Goal: Task Accomplishment & Management: Use online tool/utility

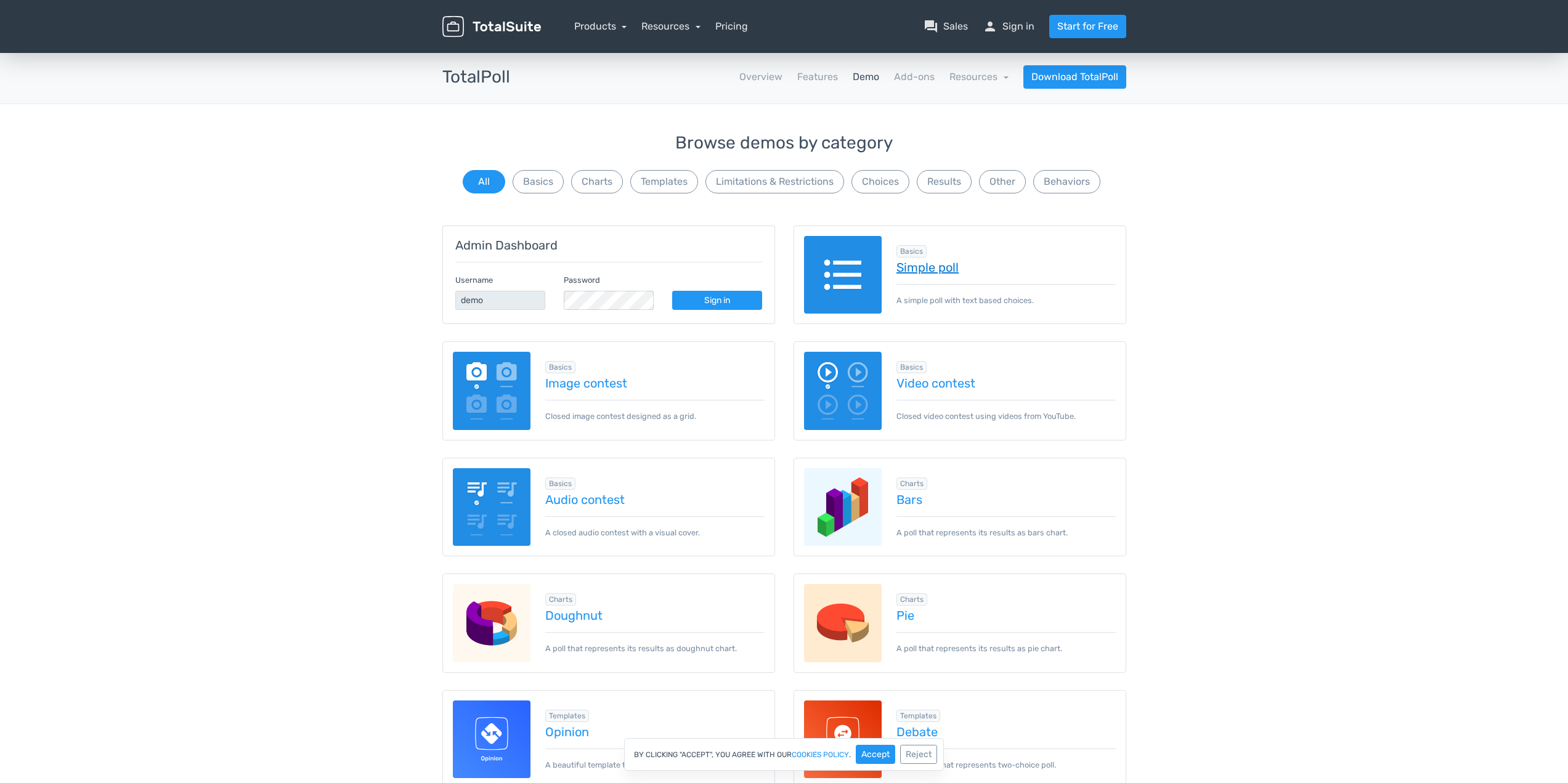
click at [939, 264] on link "Simple poll" at bounding box center [1005, 267] width 219 height 14
click at [892, 261] on div "Basics Simple poll A simple poll with text based choices." at bounding box center [998, 275] width 234 height 63
click at [948, 281] on div "Basics Simple poll A simple poll with text based choices." at bounding box center [998, 275] width 234 height 63
click at [931, 270] on link "Simple poll" at bounding box center [1005, 267] width 219 height 14
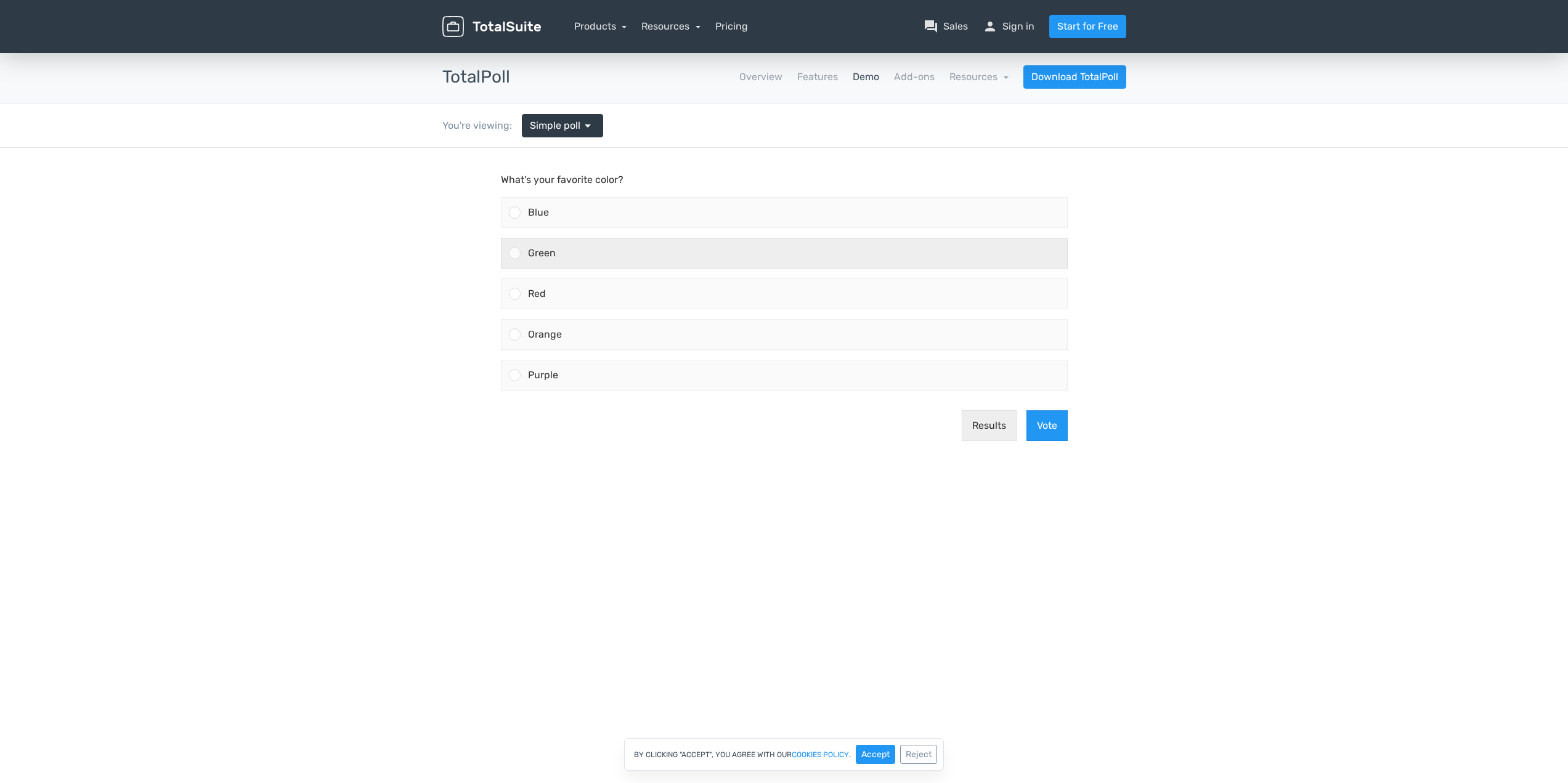
drag, startPoint x: 694, startPoint y: 253, endPoint x: 705, endPoint y: 263, distance: 14.9
click at [694, 253] on div "Green" at bounding box center [794, 253] width 547 height 29
click at [514, 253] on input "Green" at bounding box center [514, 253] width 0 height 0
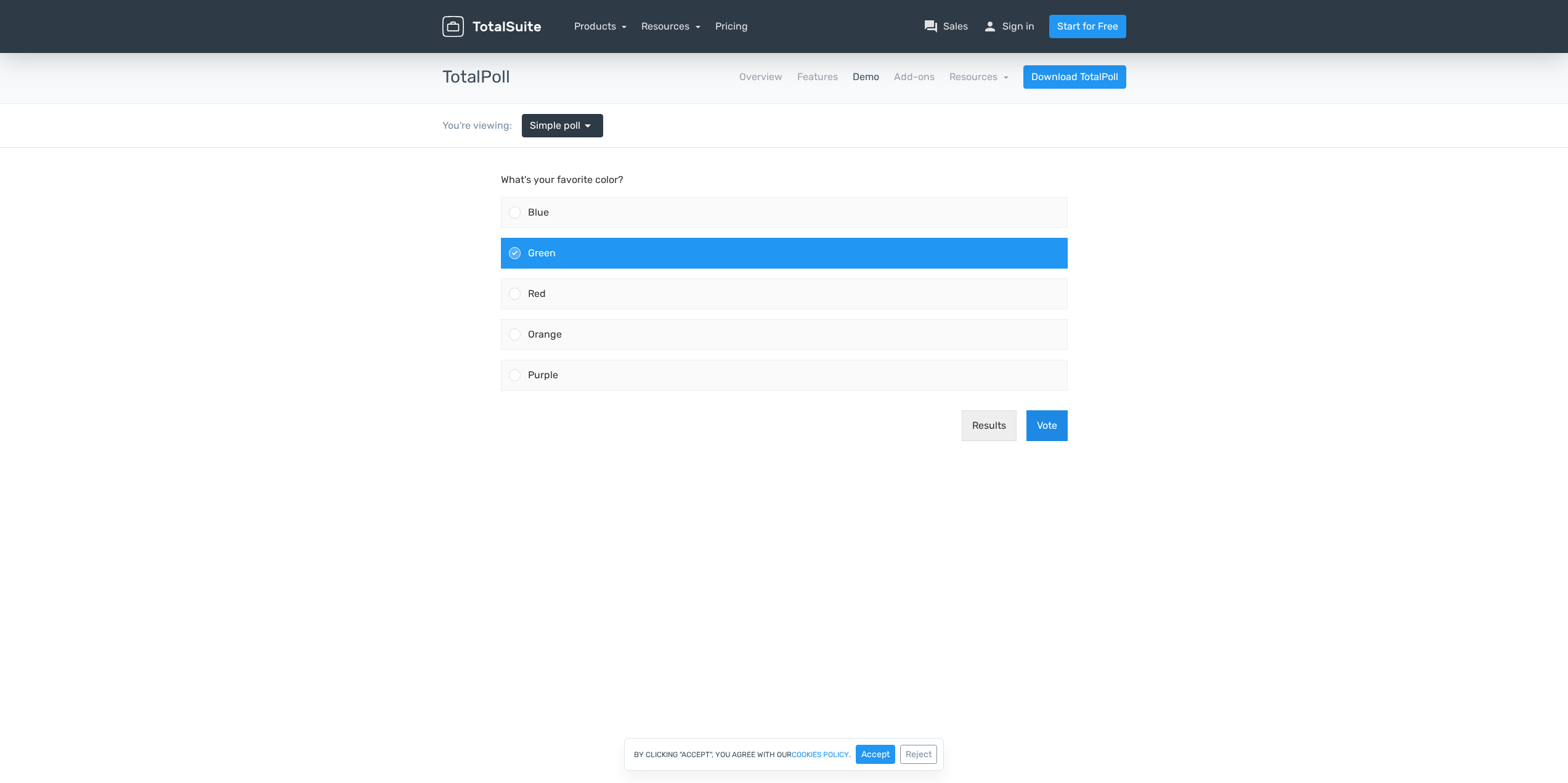
click at [1039, 420] on button "Vote" at bounding box center [1047, 426] width 42 height 31
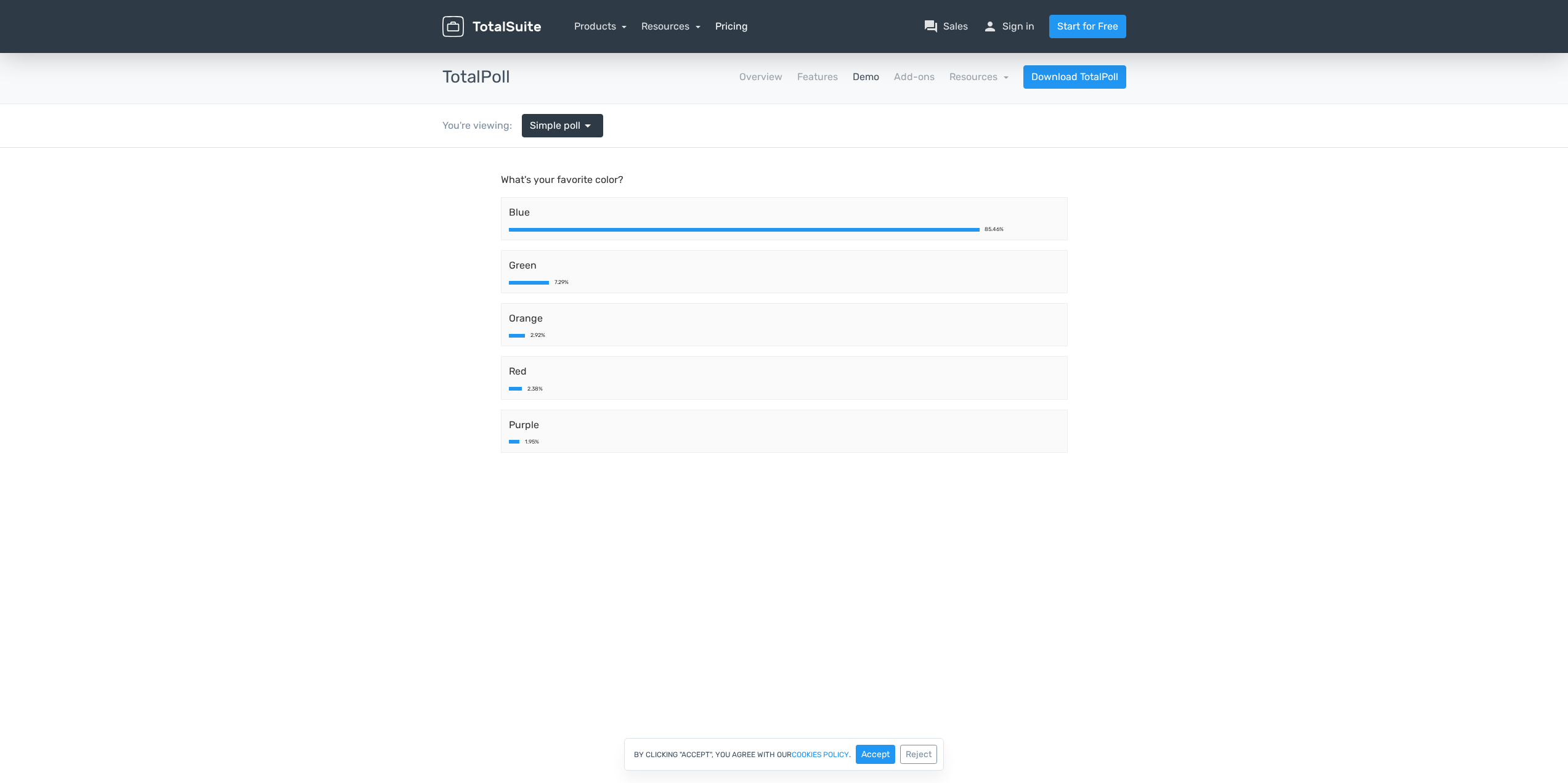
click at [735, 32] on link "Pricing" at bounding box center [731, 26] width 32 height 15
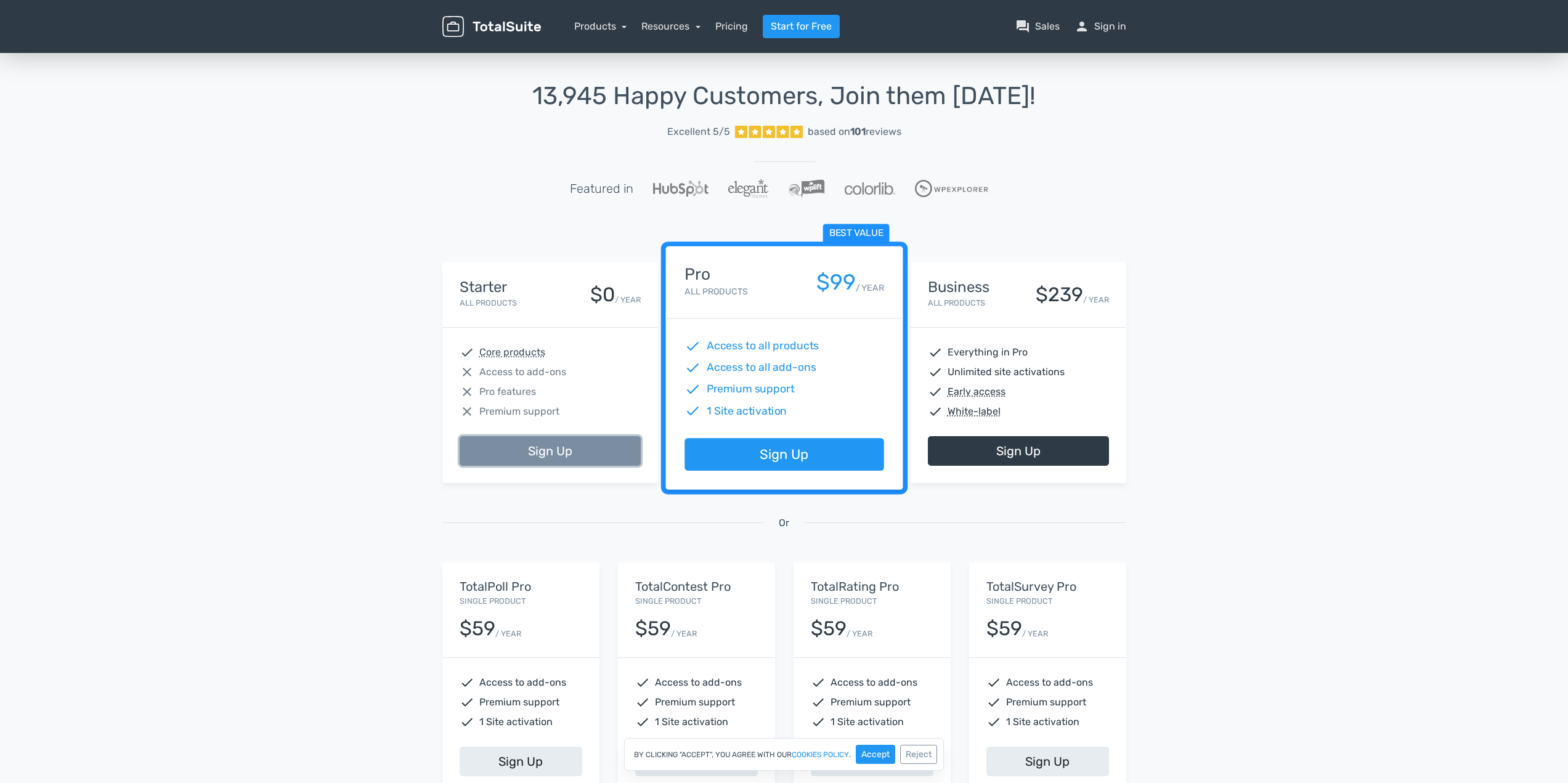
click at [526, 452] on link "Sign Up" at bounding box center [550, 451] width 181 height 29
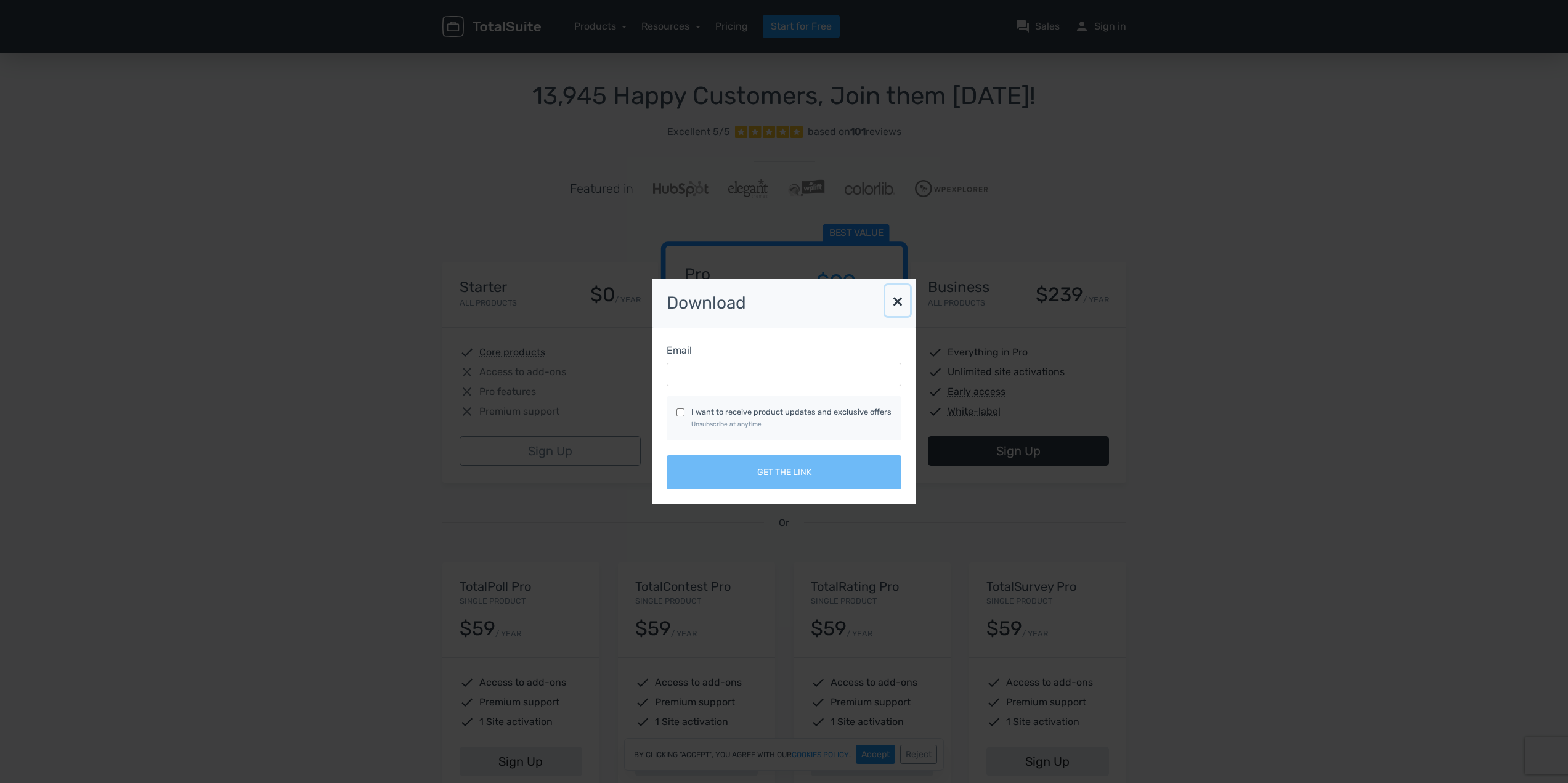
click at [896, 302] on button "×" at bounding box center [898, 300] width 25 height 31
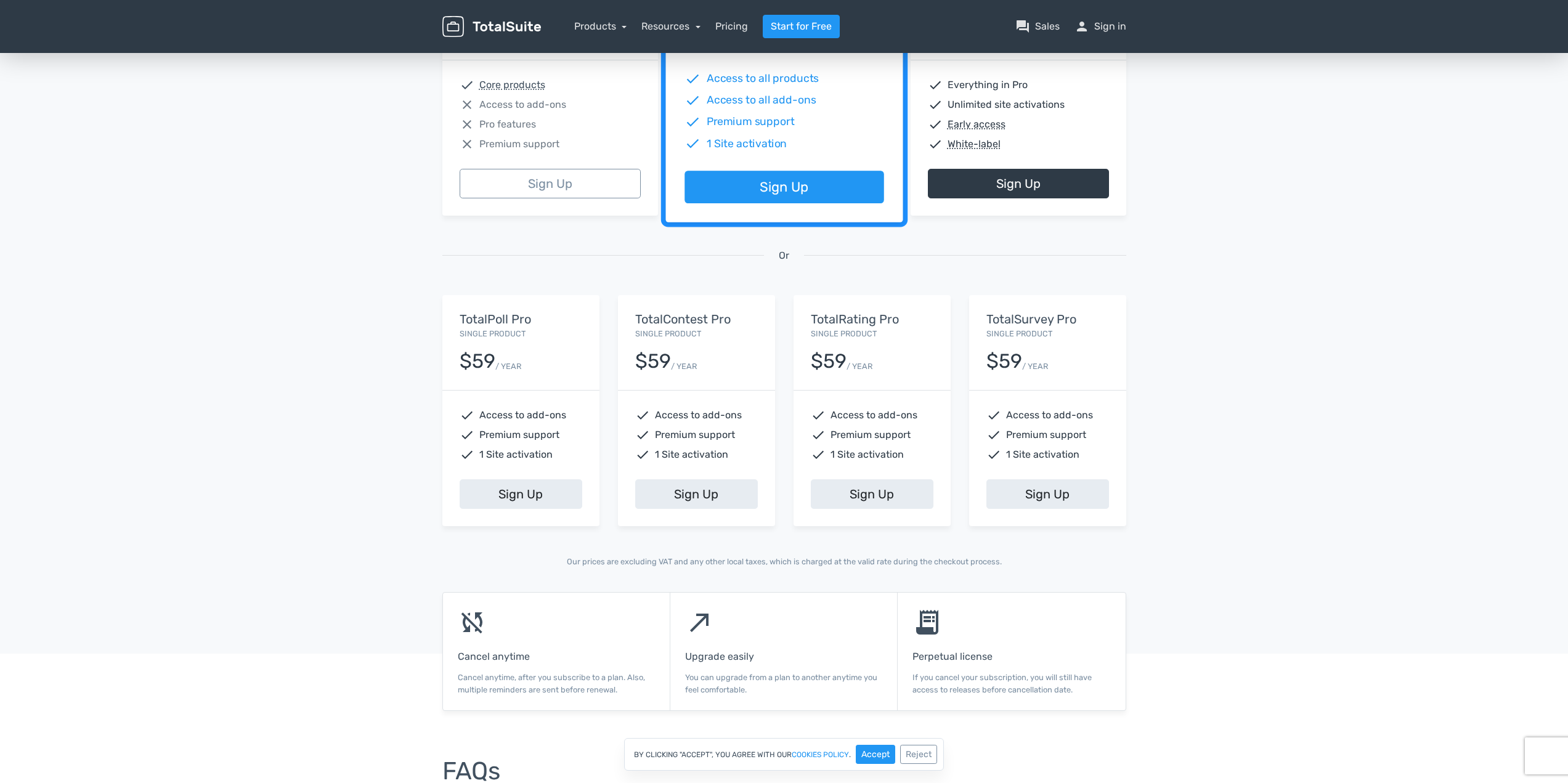
scroll to position [123, 0]
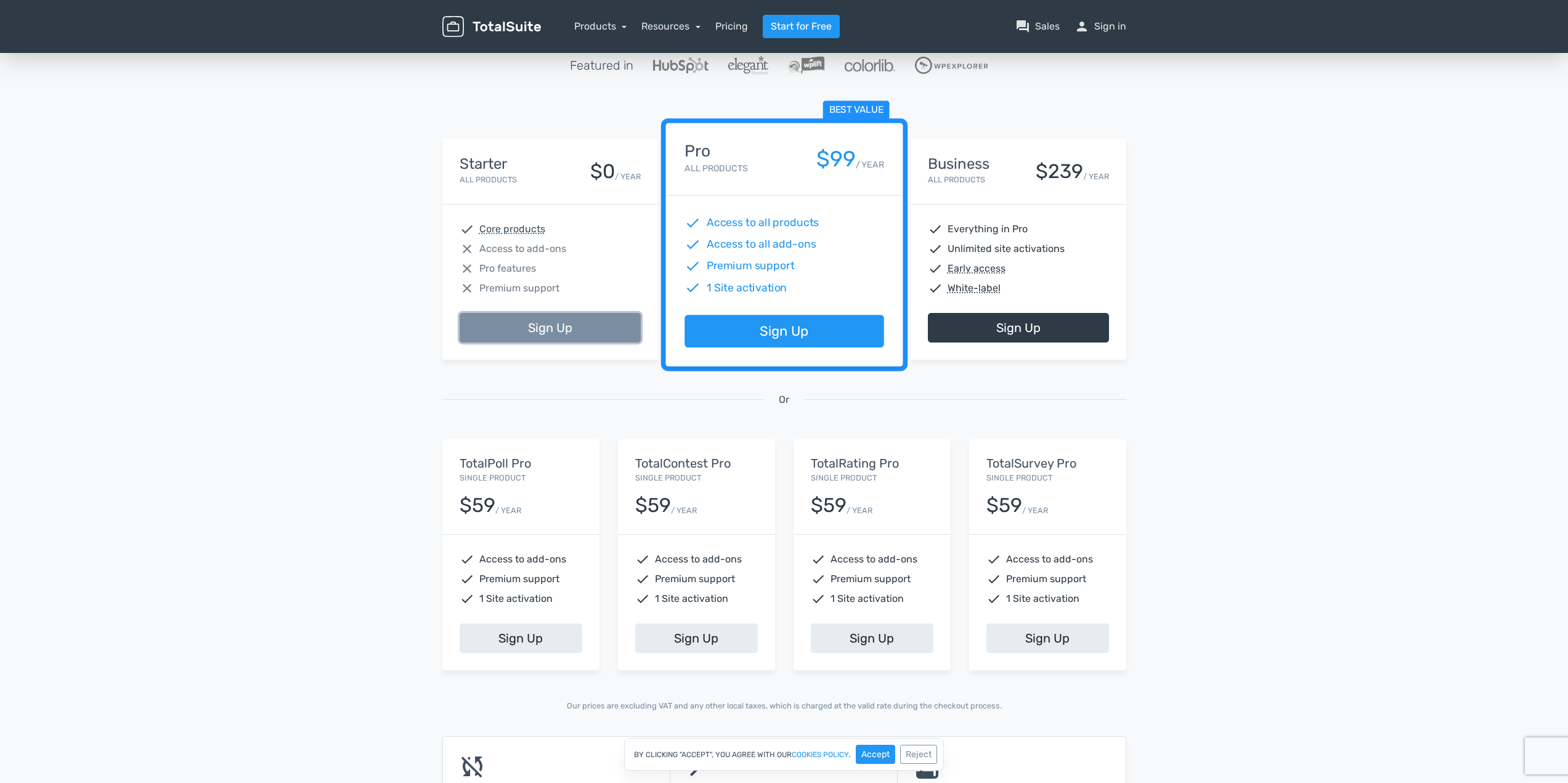
click at [510, 339] on link "Sign Up" at bounding box center [550, 328] width 181 height 29
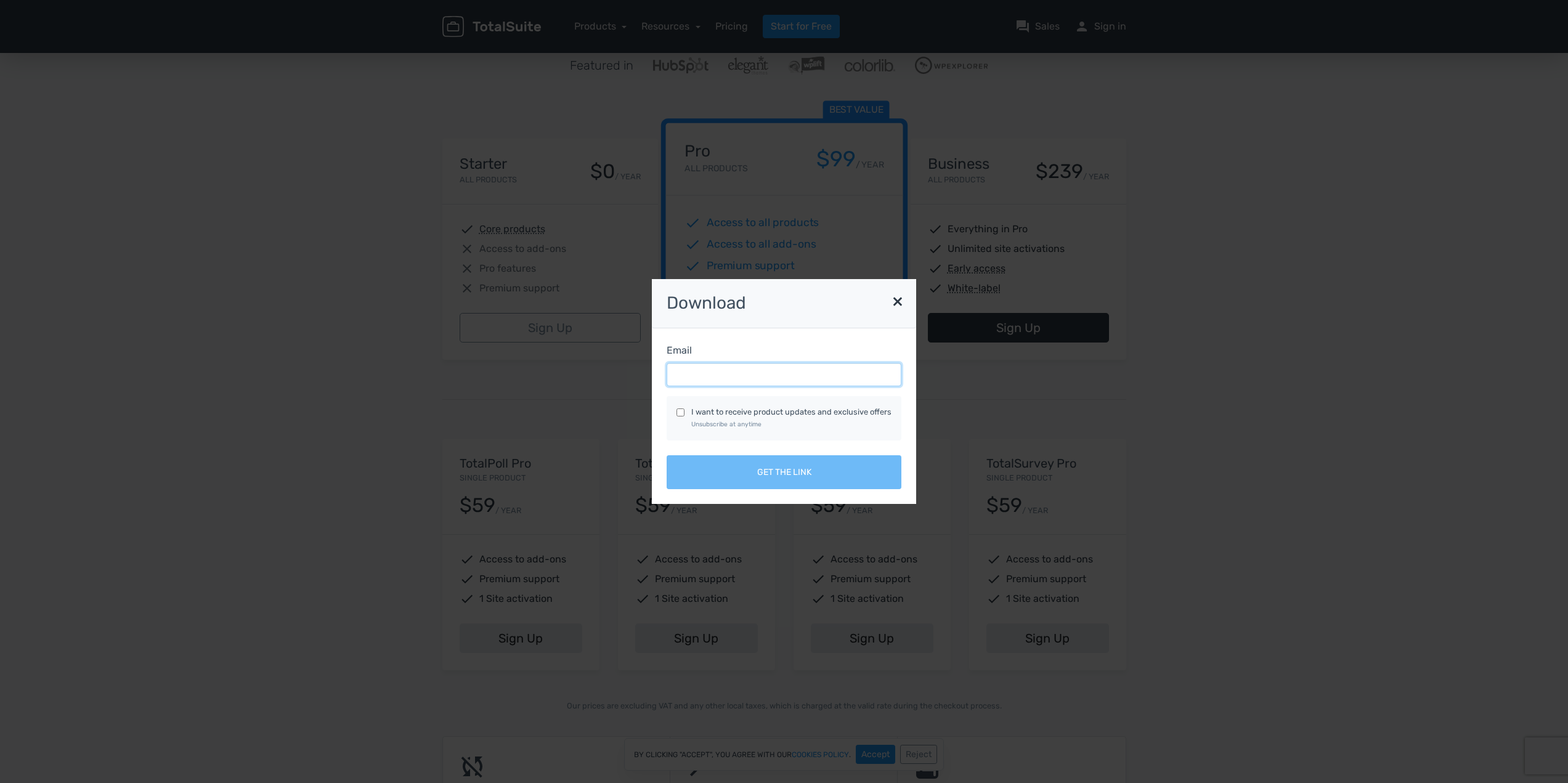
click at [747, 381] on input "Email" at bounding box center [784, 374] width 235 height 23
click at [895, 294] on button "×" at bounding box center [898, 300] width 25 height 31
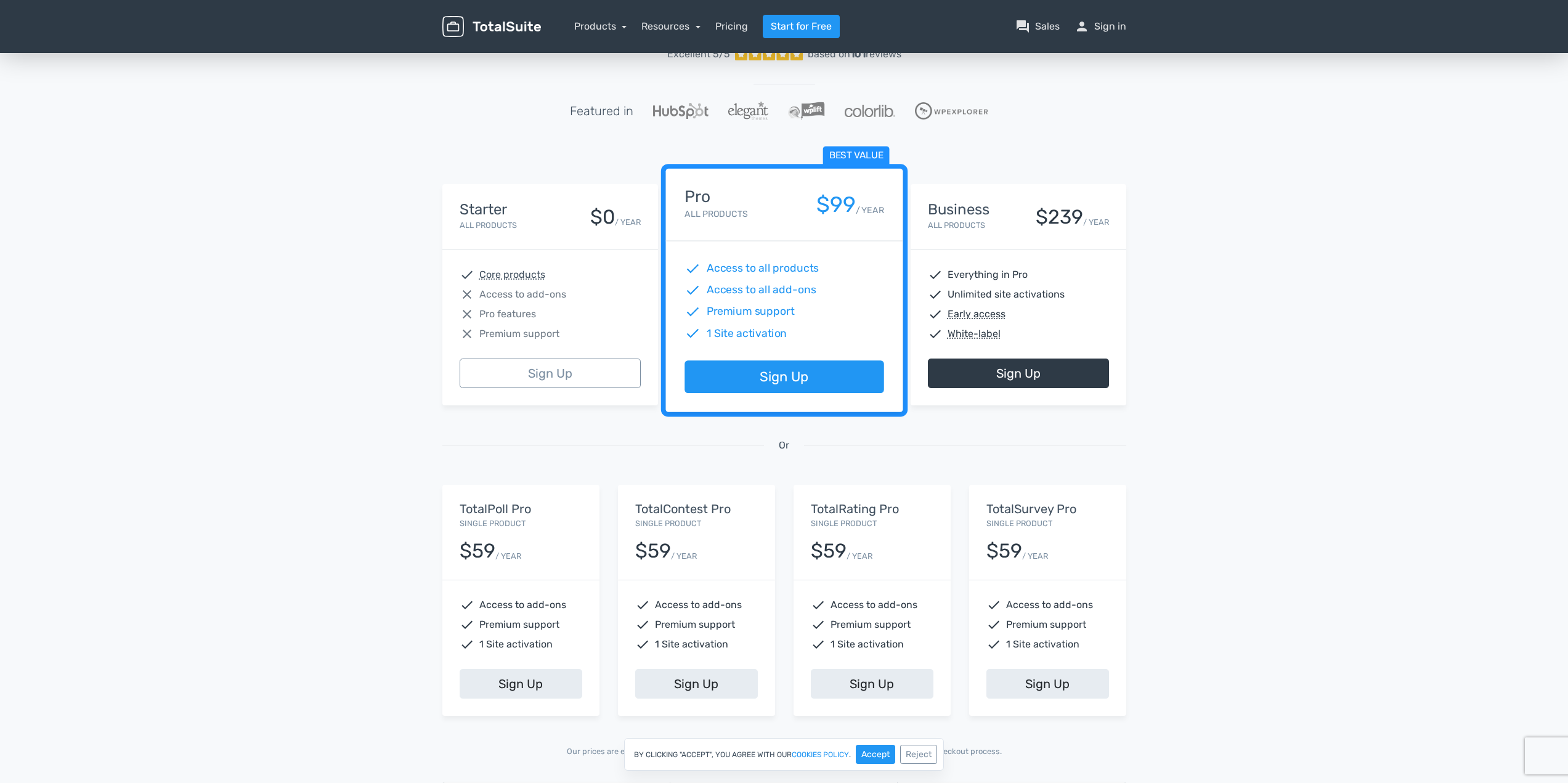
scroll to position [0, 0]
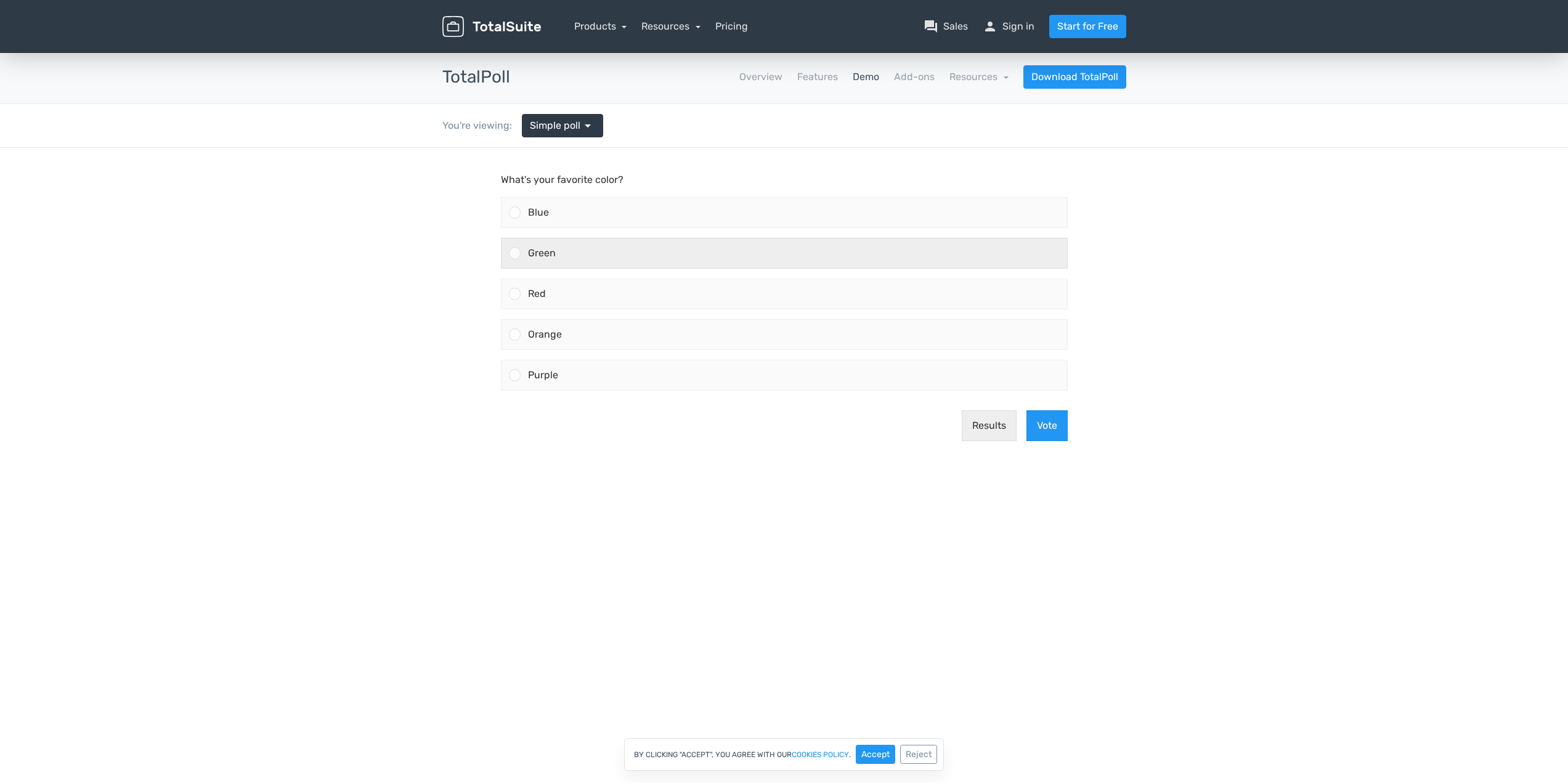
click at [704, 269] on label "Green" at bounding box center [784, 253] width 577 height 41
click at [514, 253] on input "Green" at bounding box center [514, 253] width 0 height 0
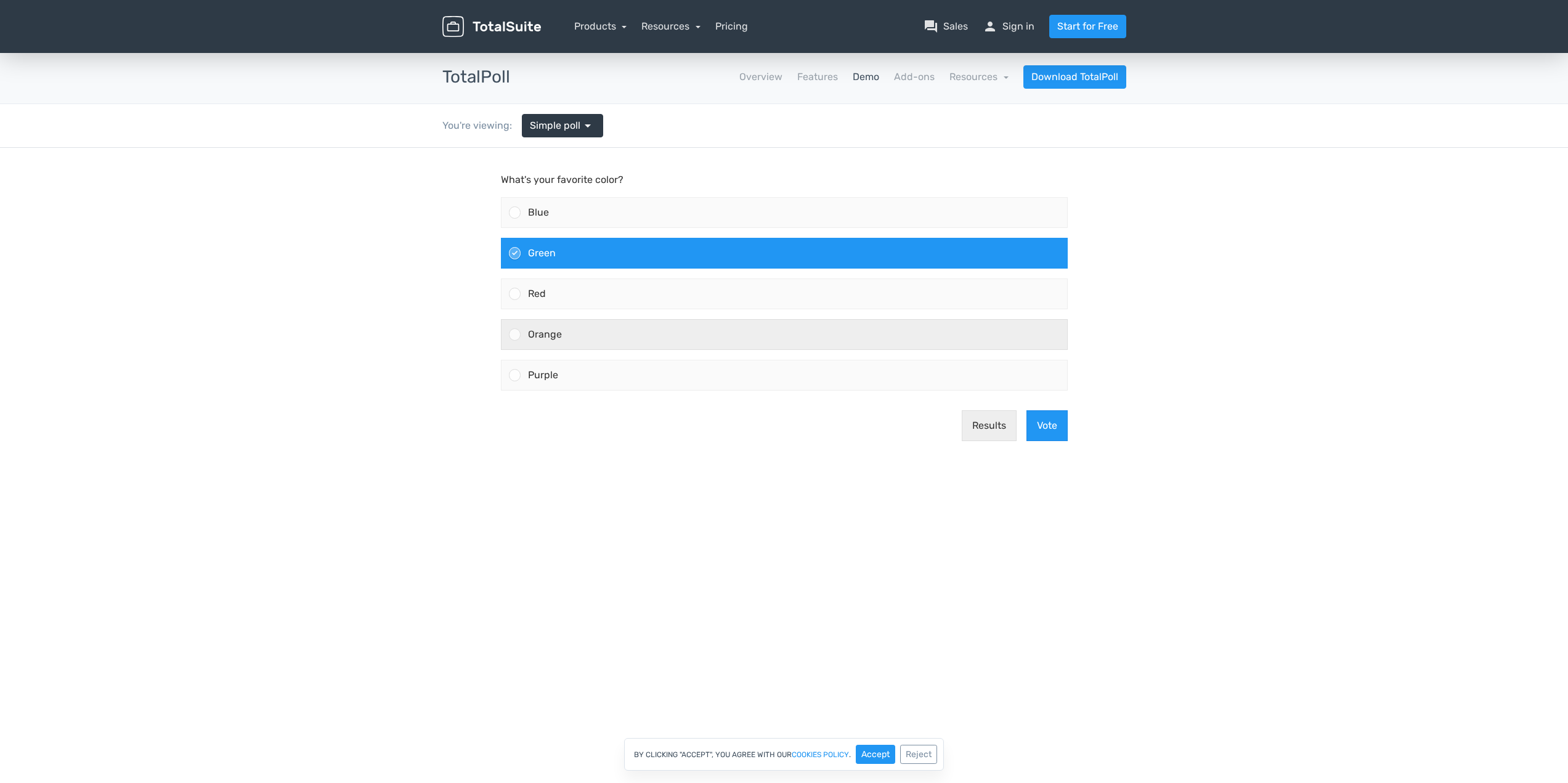
click at [674, 346] on div "Orange" at bounding box center [794, 334] width 547 height 29
click at [514, 335] on input "Orange" at bounding box center [514, 335] width 0 height 0
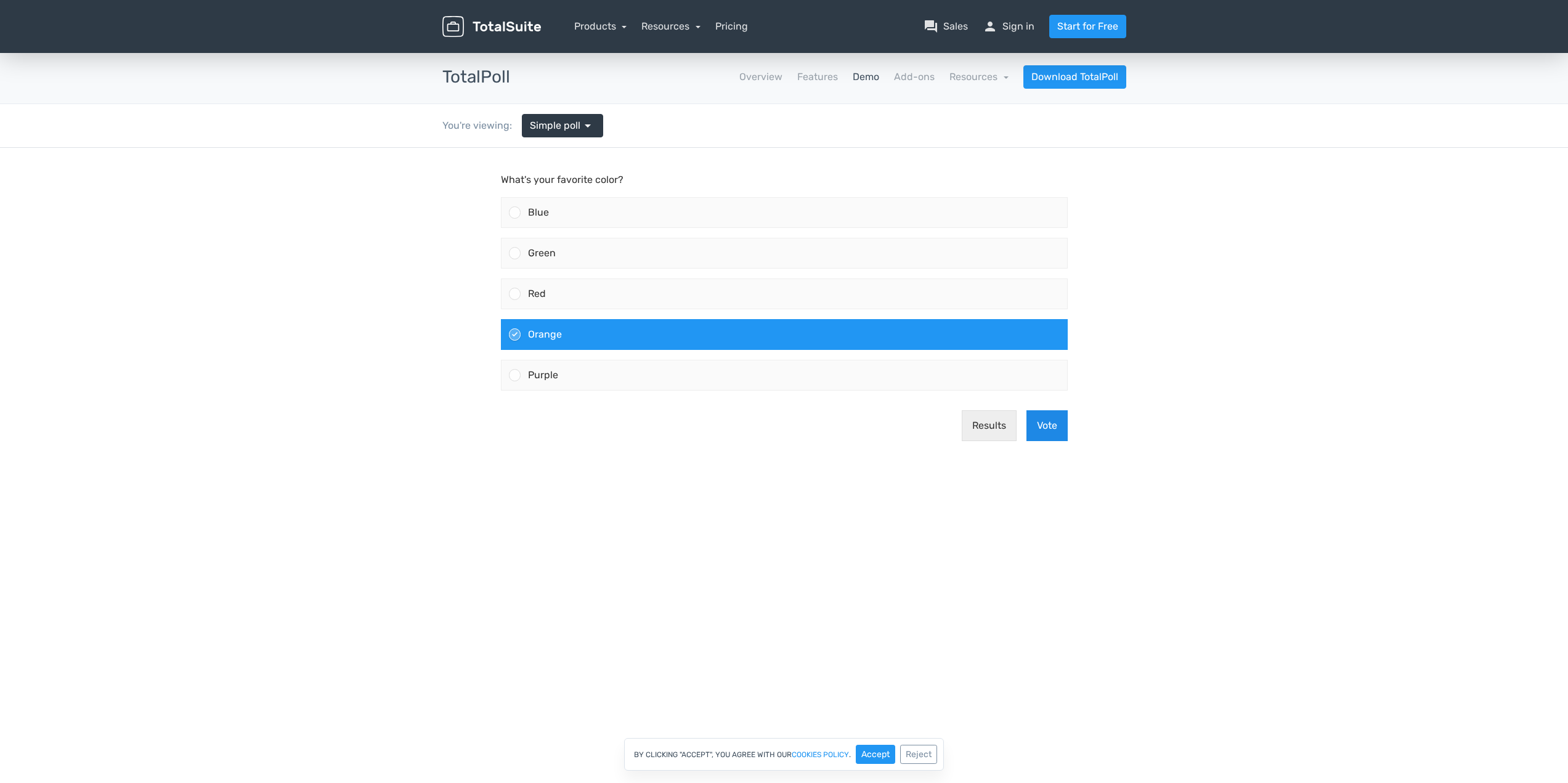
click at [1048, 418] on button "Vote" at bounding box center [1047, 426] width 42 height 31
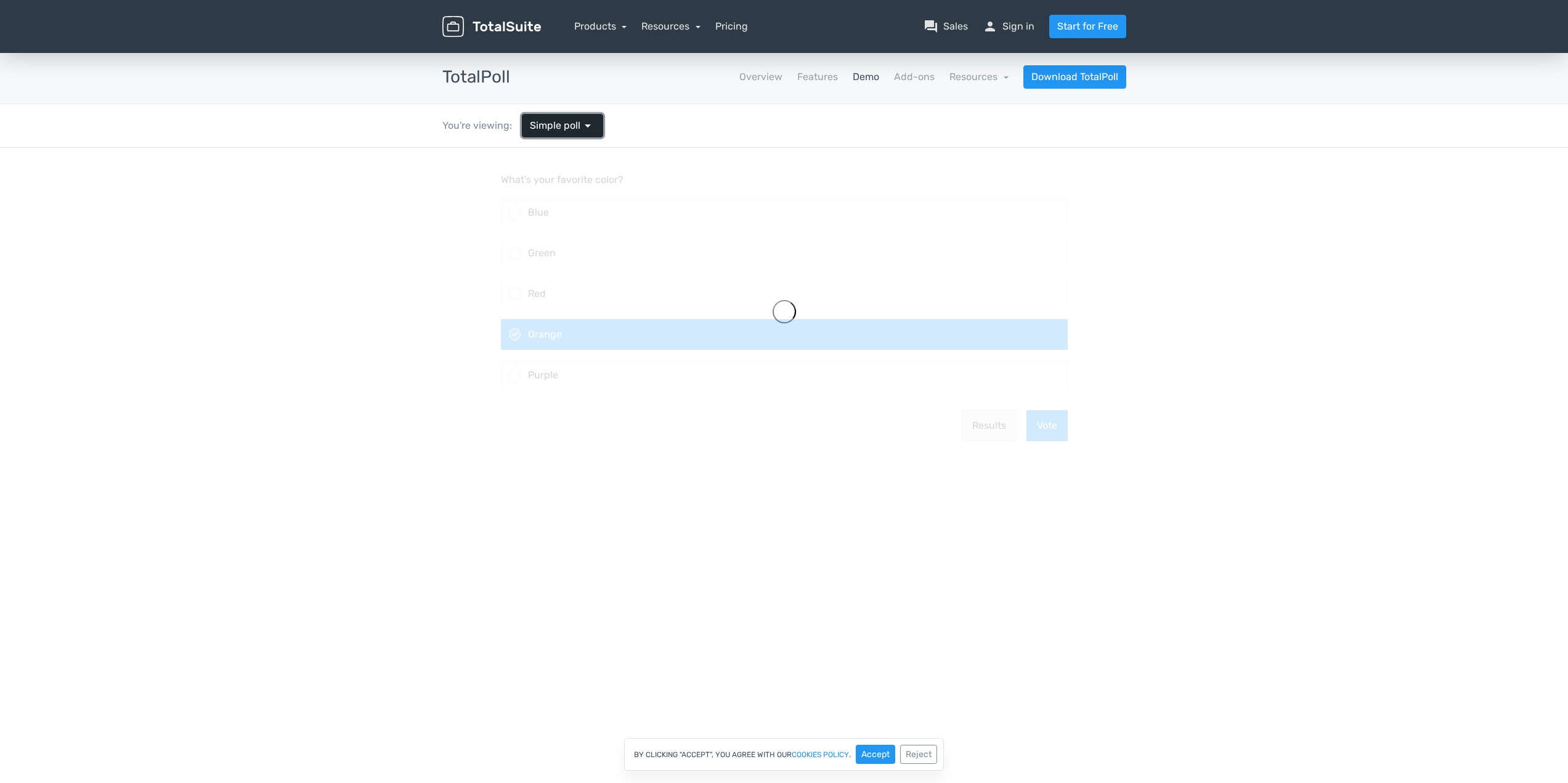
click at [580, 132] on span "arrow_drop_down" at bounding box center [587, 125] width 15 height 15
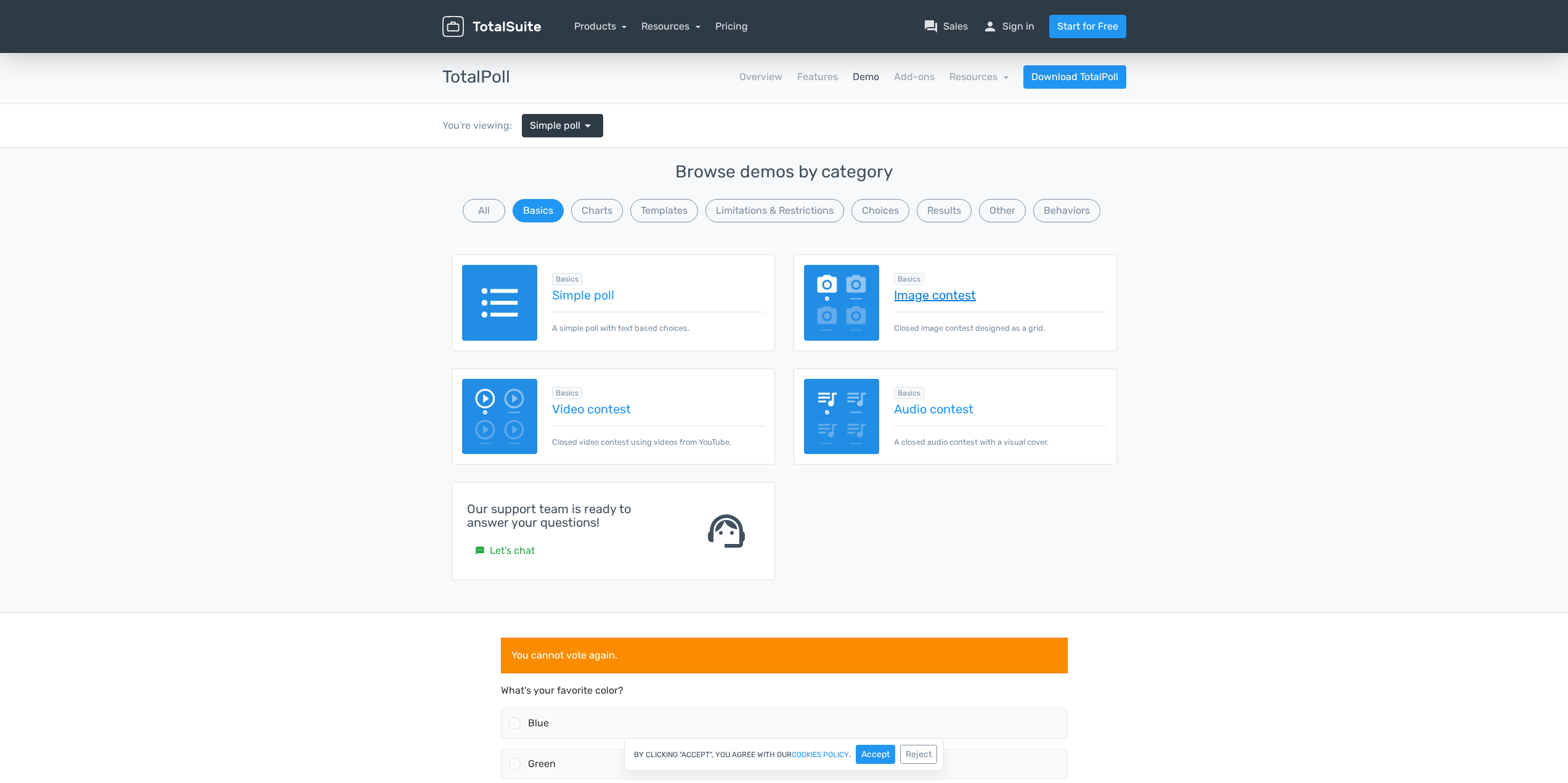
click at [985, 299] on link "Image contest" at bounding box center [999, 295] width 212 height 14
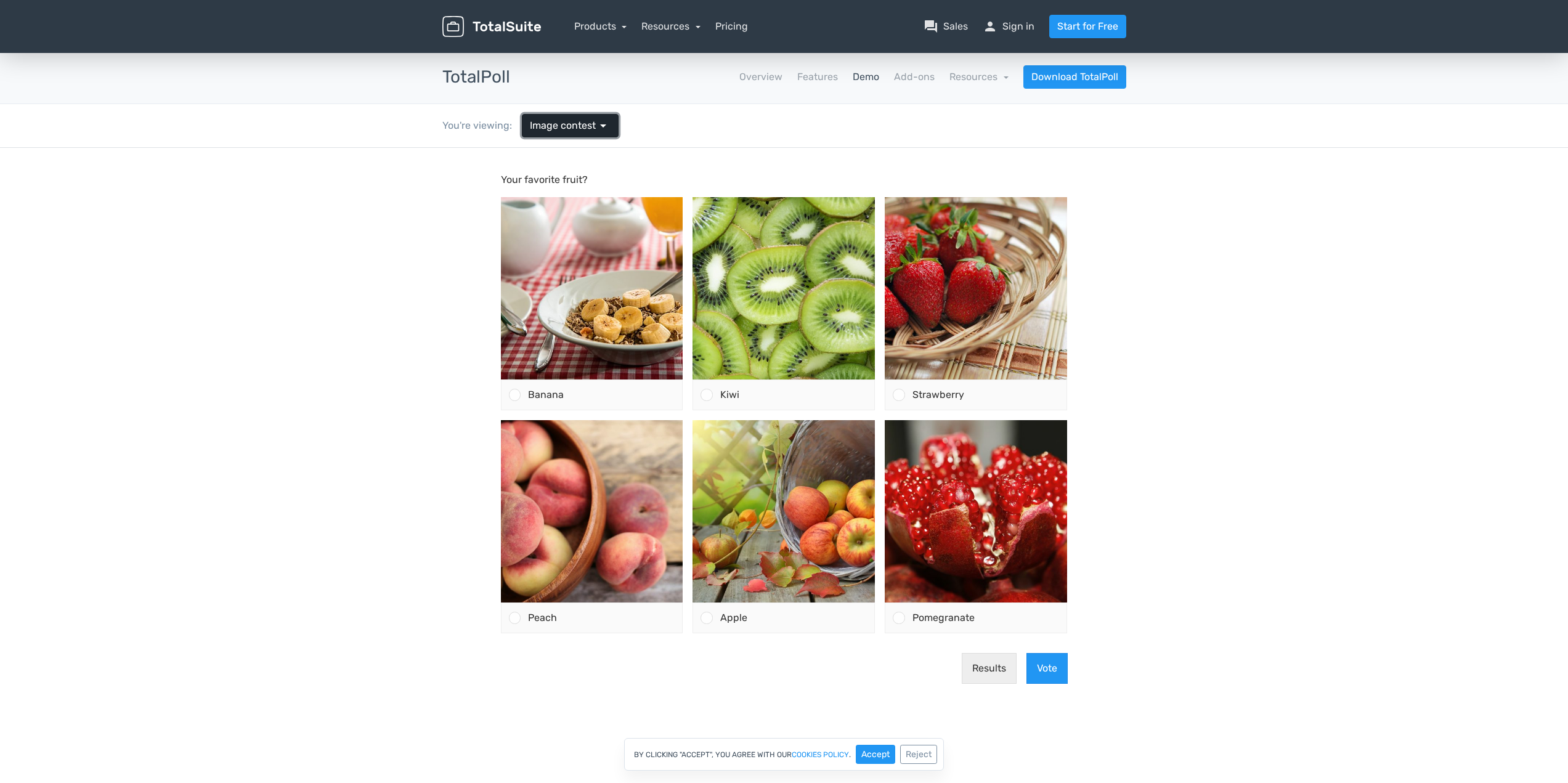
click at [550, 131] on span "Image contest" at bounding box center [563, 125] width 66 height 15
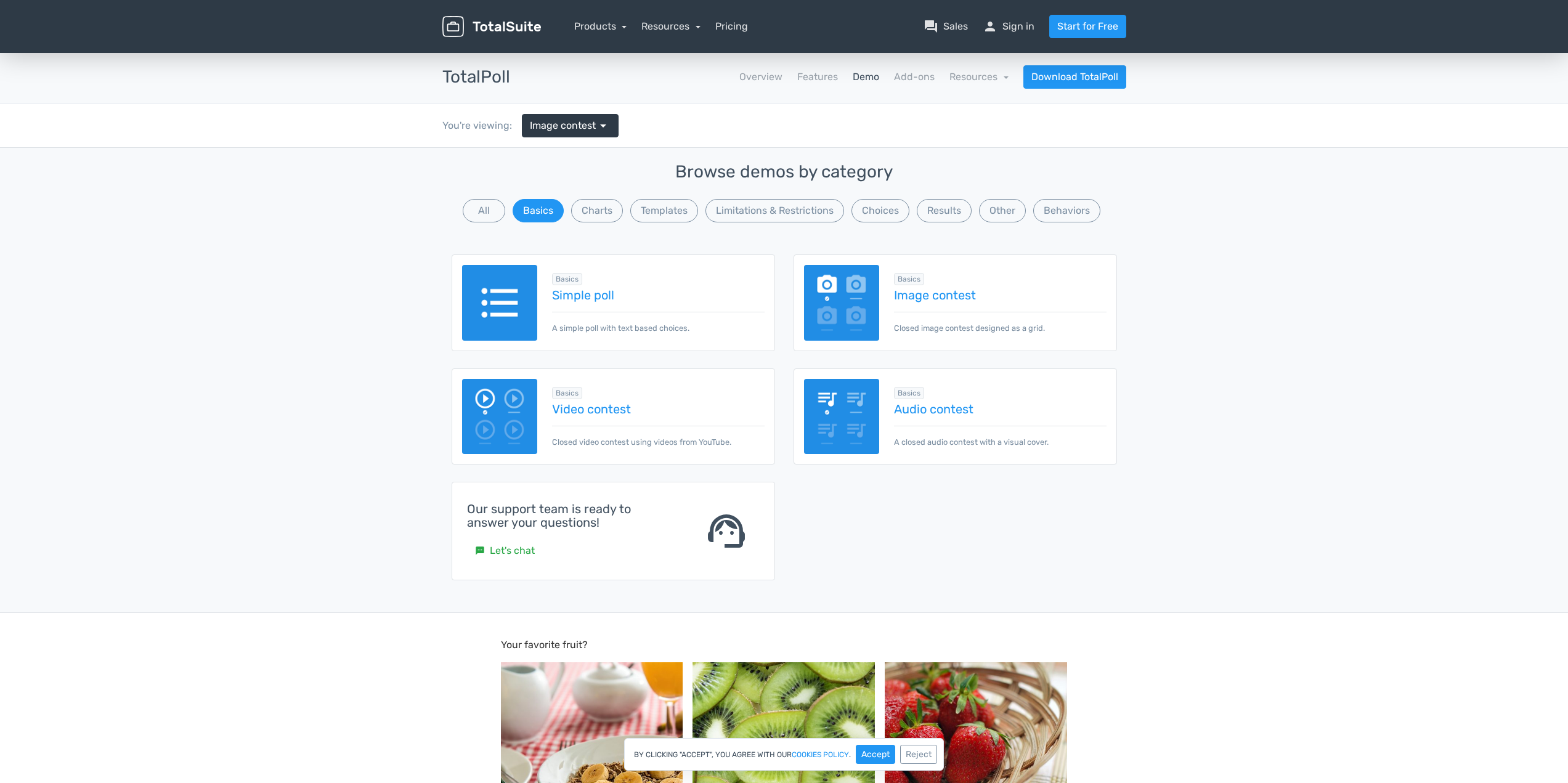
click at [864, 75] on link "Demo" at bounding box center [865, 76] width 26 height 15
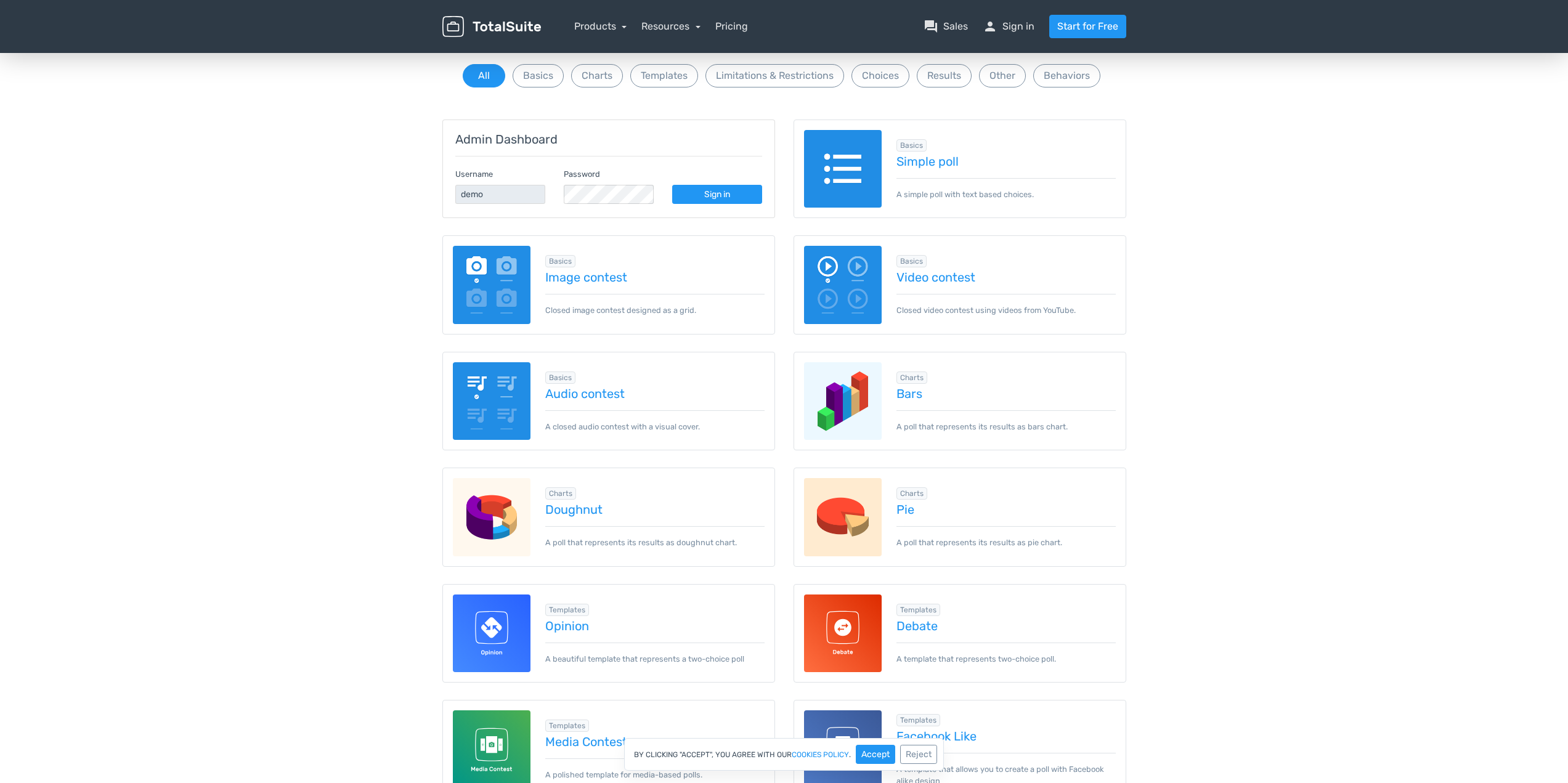
scroll to position [123, 0]
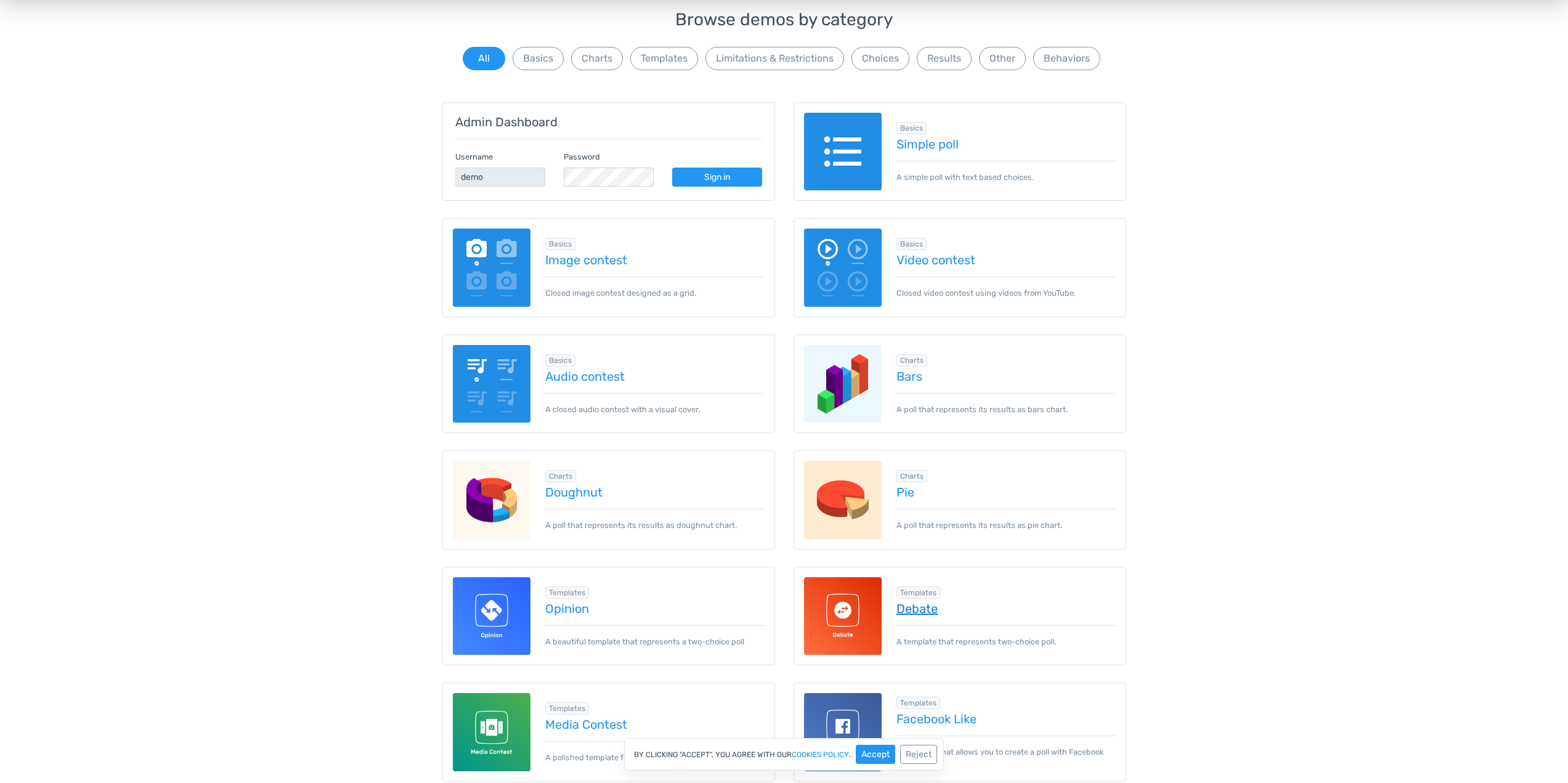
click at [921, 605] on link "Debate" at bounding box center [1005, 609] width 219 height 14
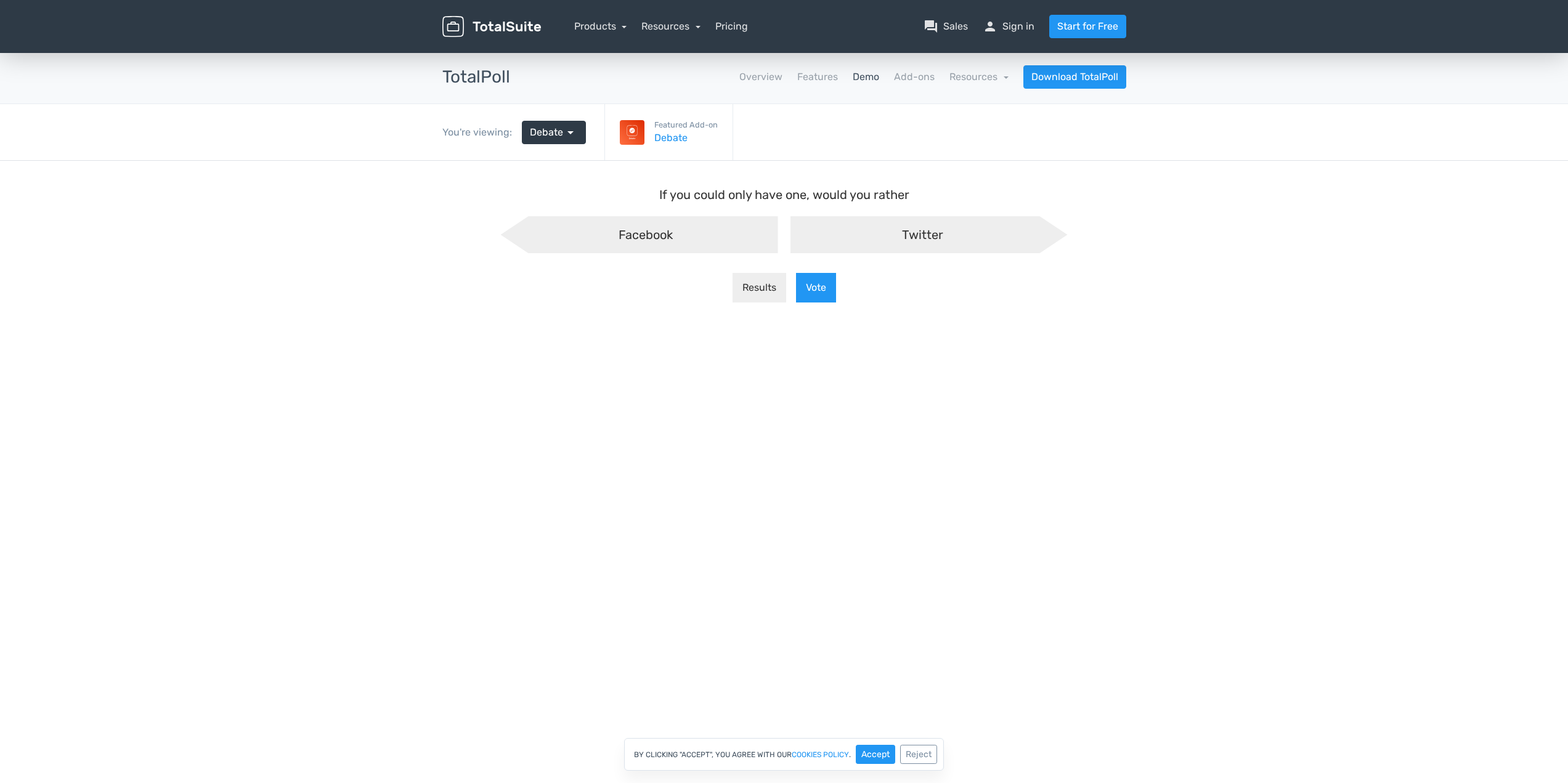
click at [719, 229] on div "Facebook" at bounding box center [640, 235] width 277 height 37
click at [521, 229] on input "Facebook" at bounding box center [517, 226] width 8 height 8
radio input "true"
click at [821, 282] on button "Vote" at bounding box center [816, 287] width 40 height 29
